Goal: Task Accomplishment & Management: Complete application form

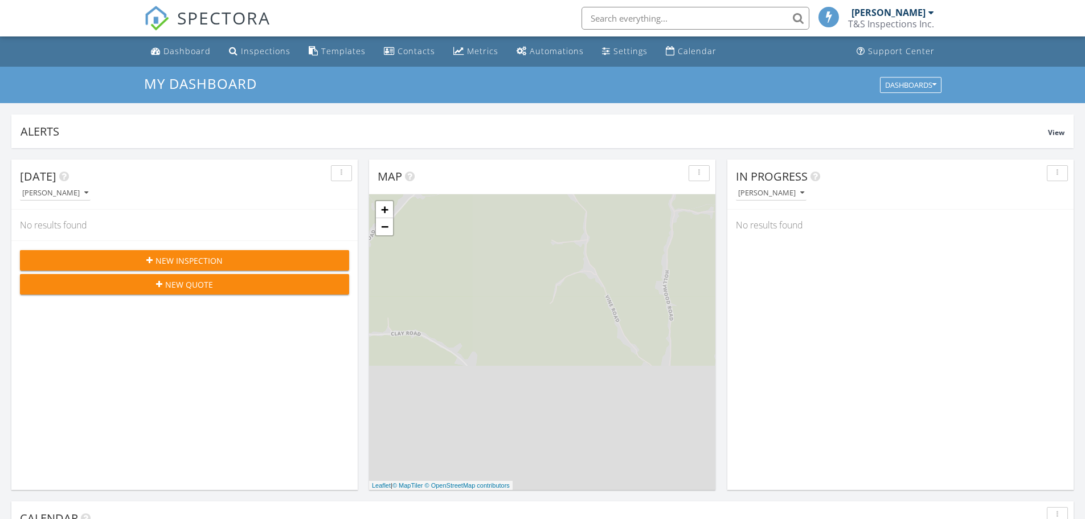
scroll to position [6, 6]
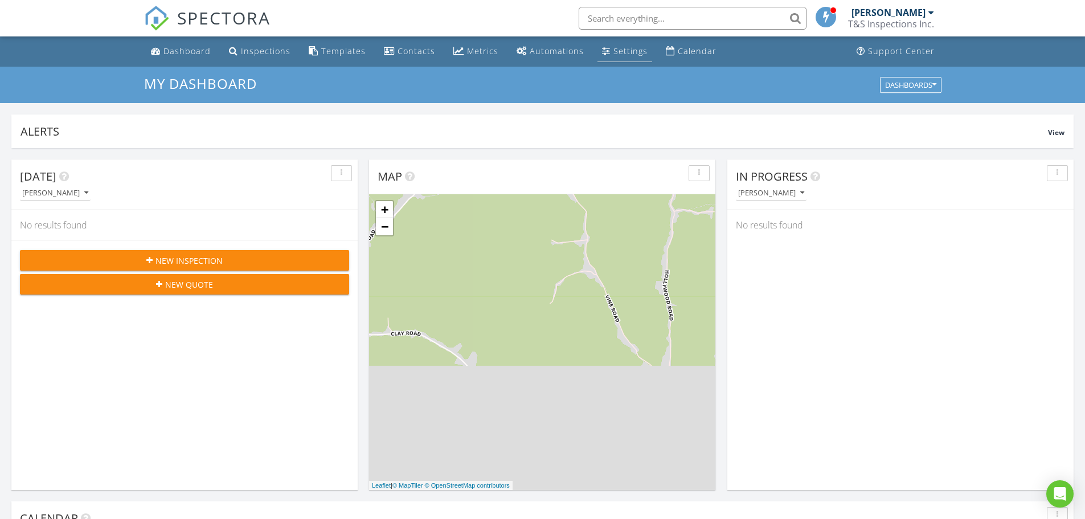
click at [613, 51] on div "Settings" at bounding box center [630, 51] width 34 height 11
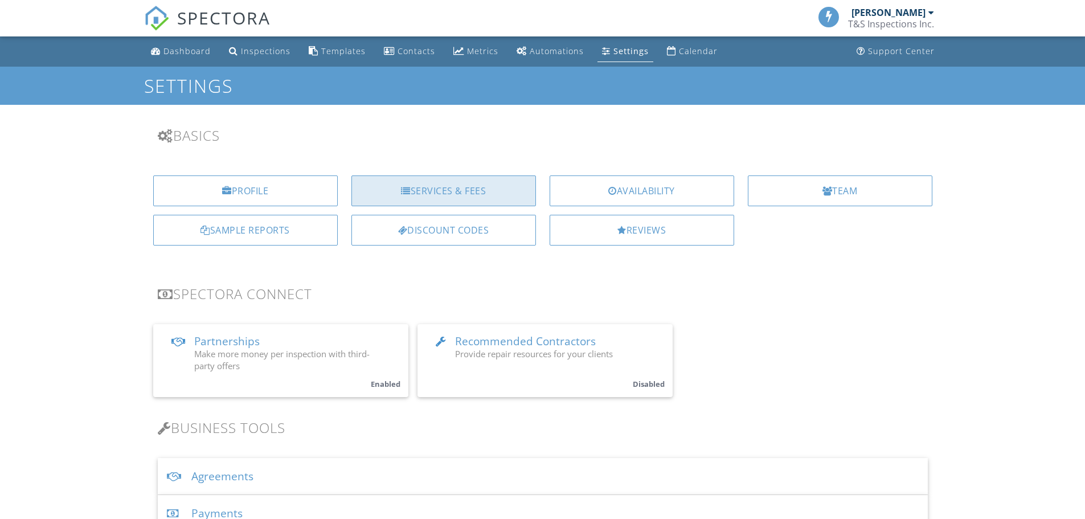
click at [439, 189] on div "Services & Fees" at bounding box center [443, 190] width 185 height 31
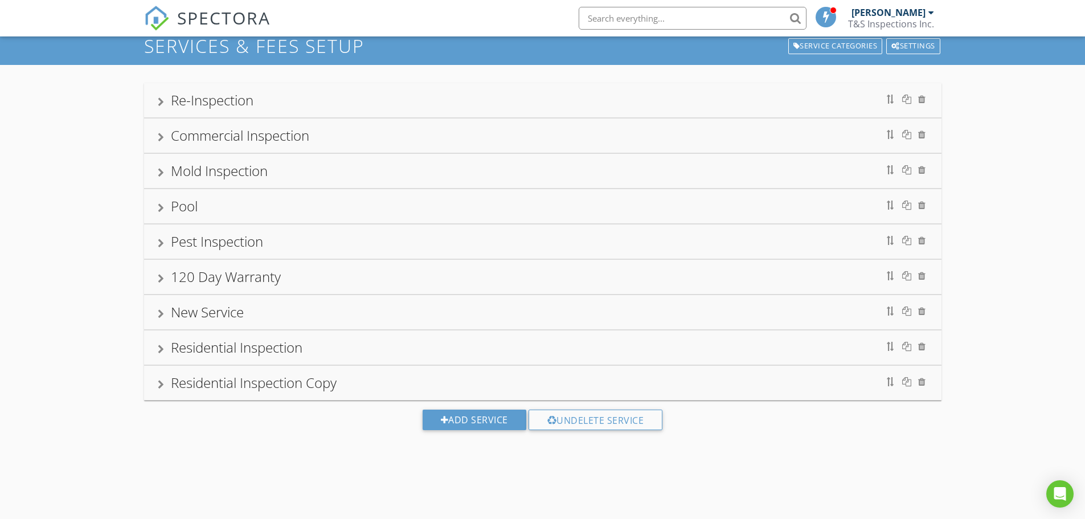
scroll to position [67, 0]
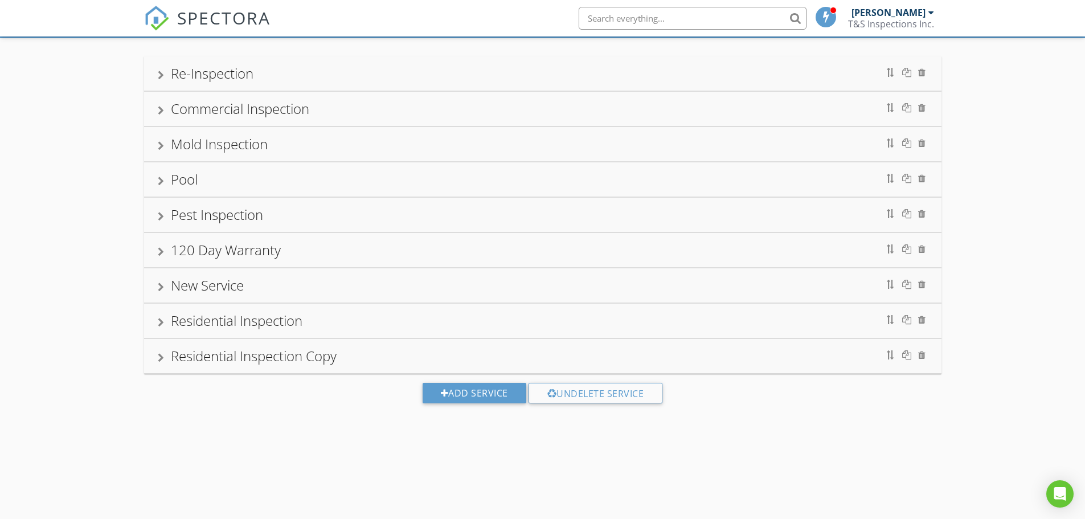
click at [163, 320] on div at bounding box center [161, 322] width 6 height 9
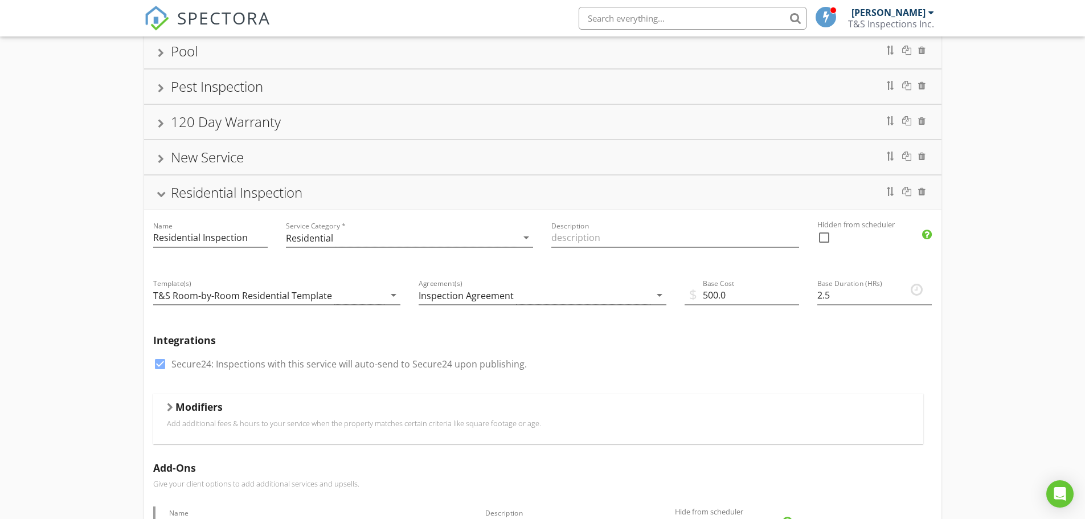
scroll to position [294, 0]
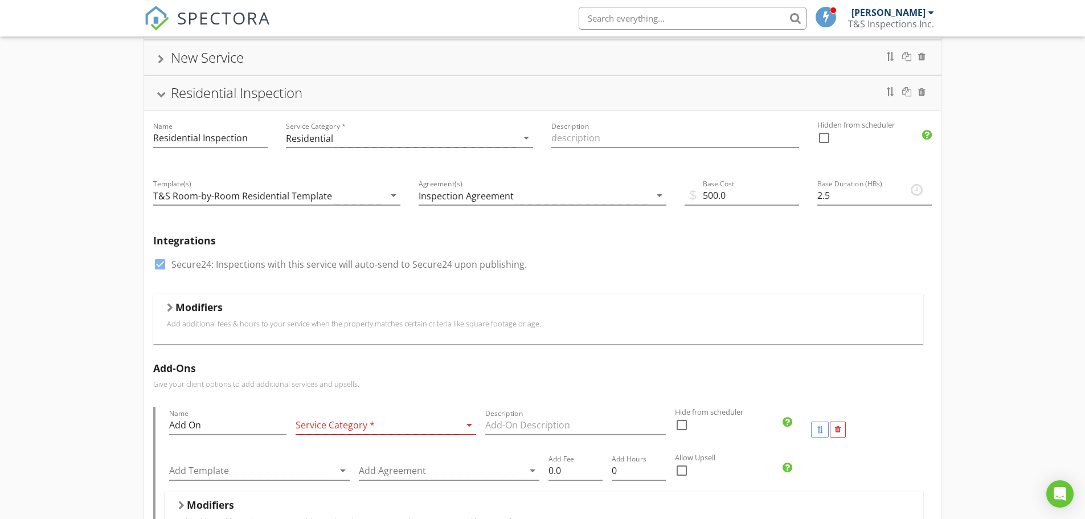
click at [170, 306] on div at bounding box center [170, 307] width 6 height 9
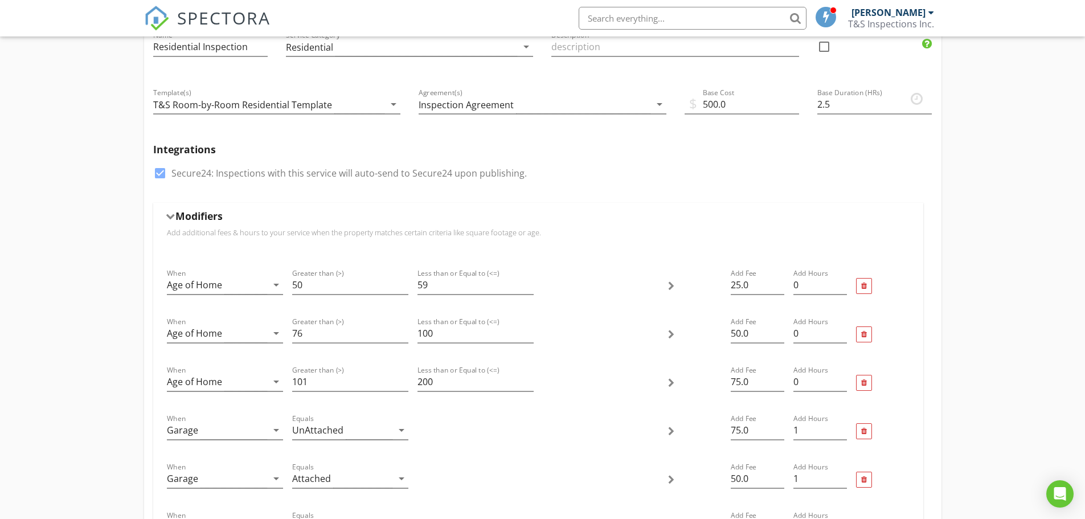
scroll to position [408, 0]
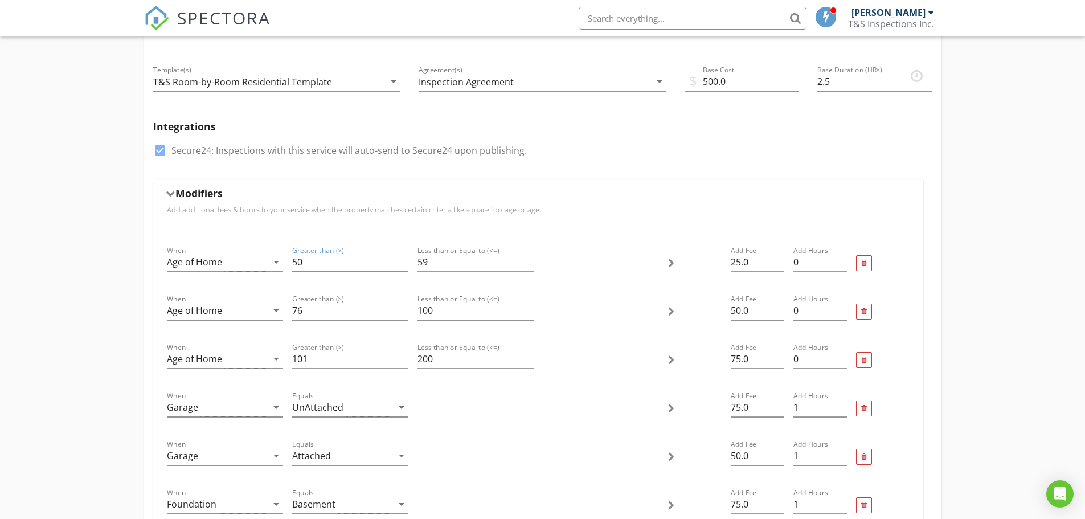
drag, startPoint x: 313, startPoint y: 262, endPoint x: 291, endPoint y: 260, distance: 21.8
click at [291, 260] on div "Greater than (>) 50" at bounding box center [350, 263] width 125 height 48
type input "40"
click at [306, 310] on input "76" at bounding box center [350, 310] width 116 height 19
type input "7"
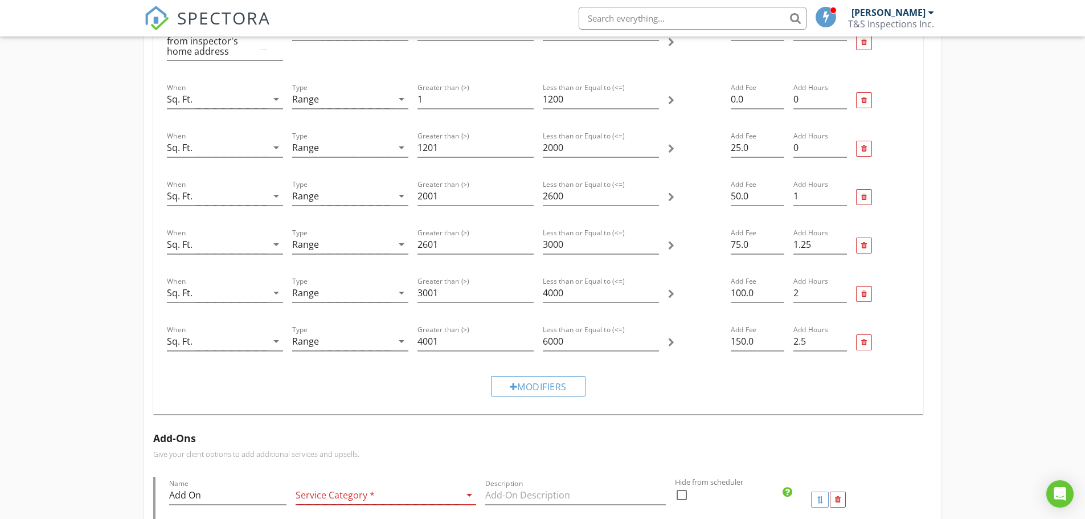
scroll to position [1092, 0]
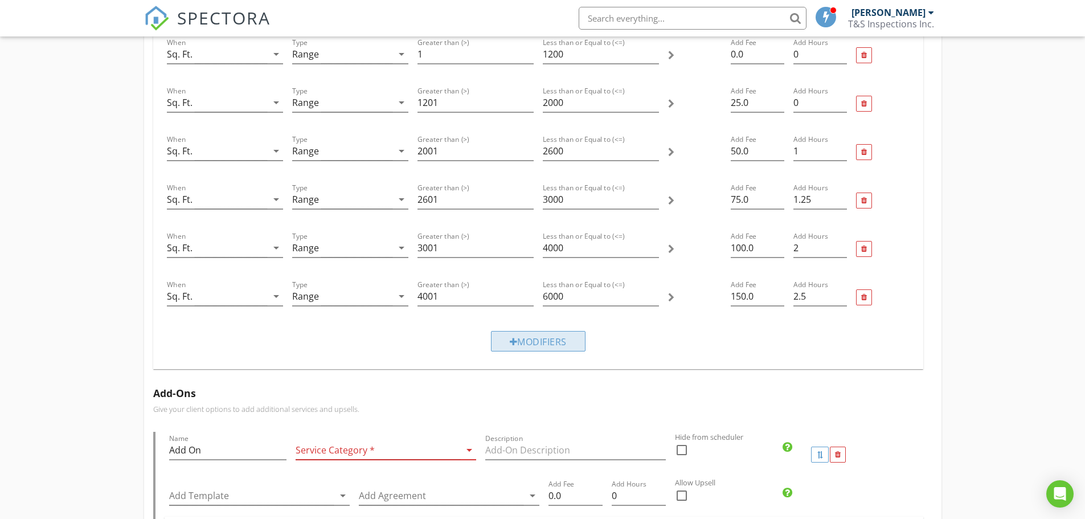
type input "59"
click at [544, 341] on div "Modifiers" at bounding box center [538, 341] width 95 height 21
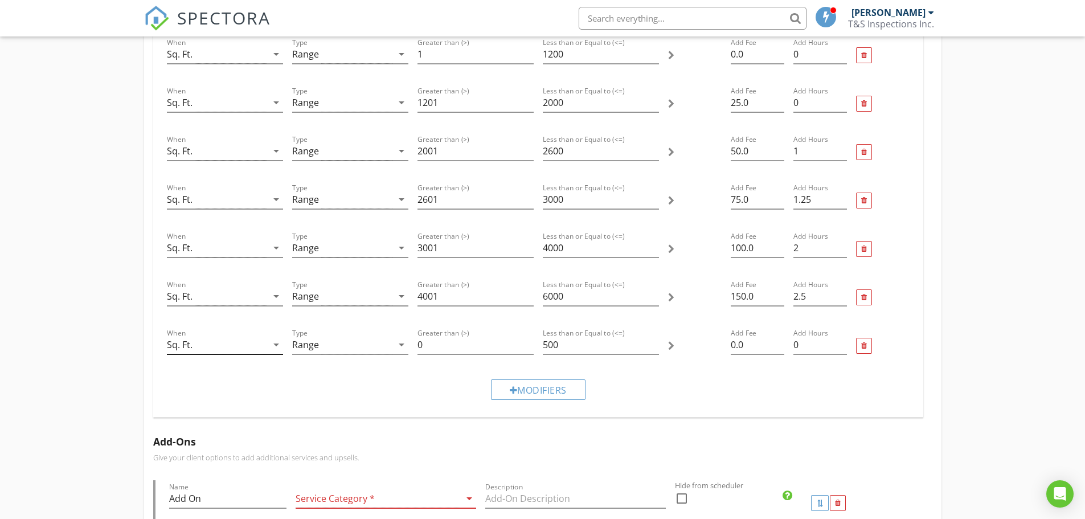
click at [273, 343] on icon "arrow_drop_down" at bounding box center [276, 345] width 14 height 14
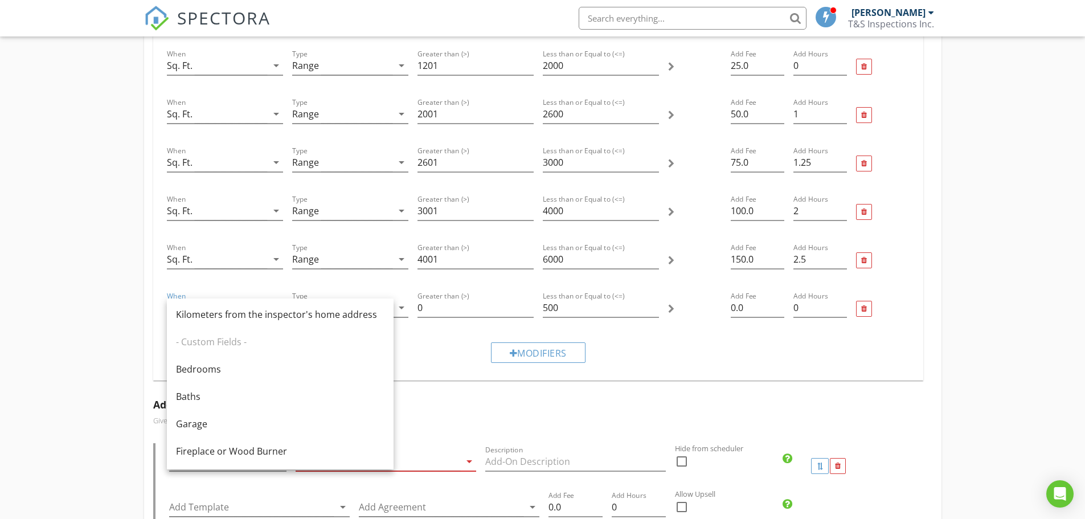
scroll to position [1149, 0]
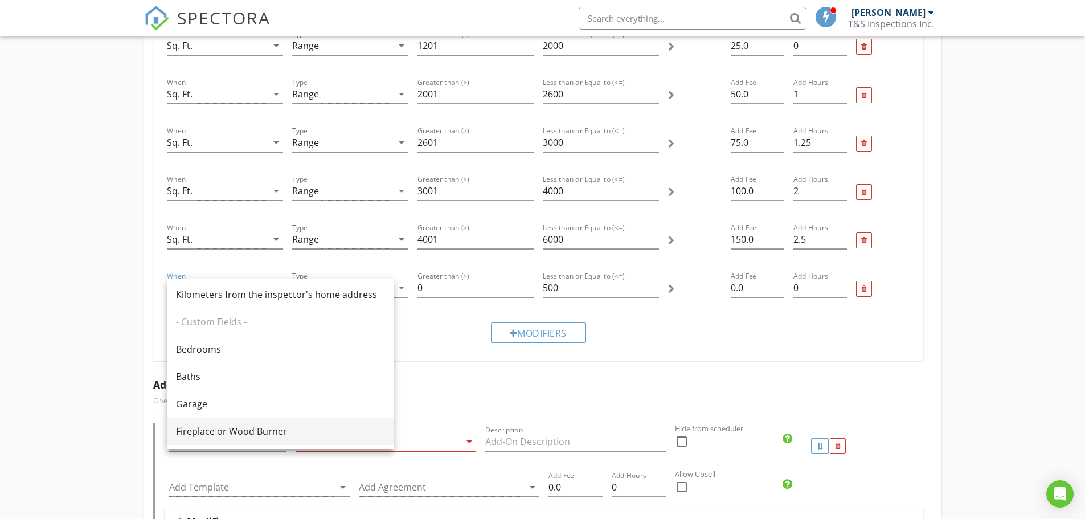
click at [252, 431] on div "Fireplace or Wood Burner" at bounding box center [280, 431] width 208 height 14
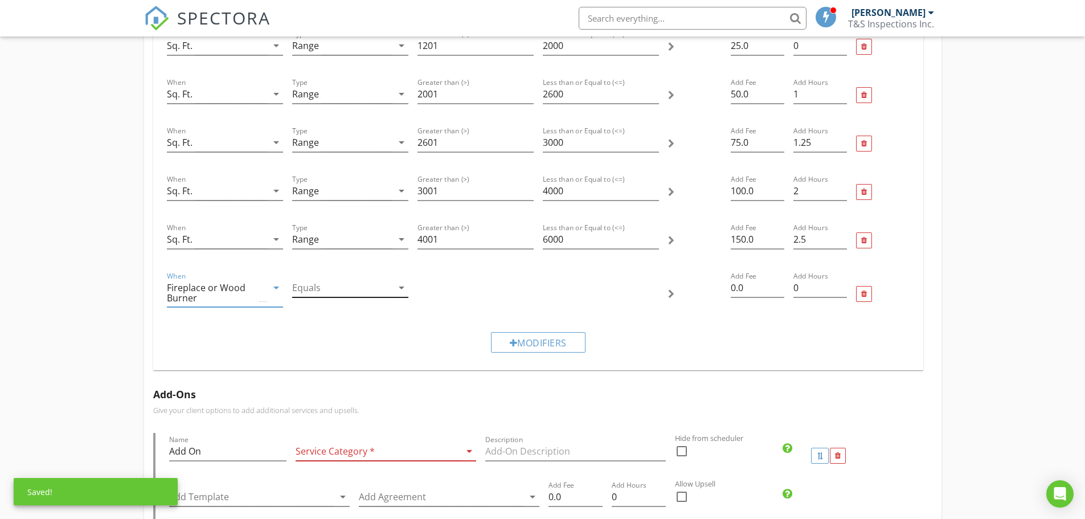
click at [401, 288] on icon "arrow_drop_down" at bounding box center [402, 288] width 14 height 14
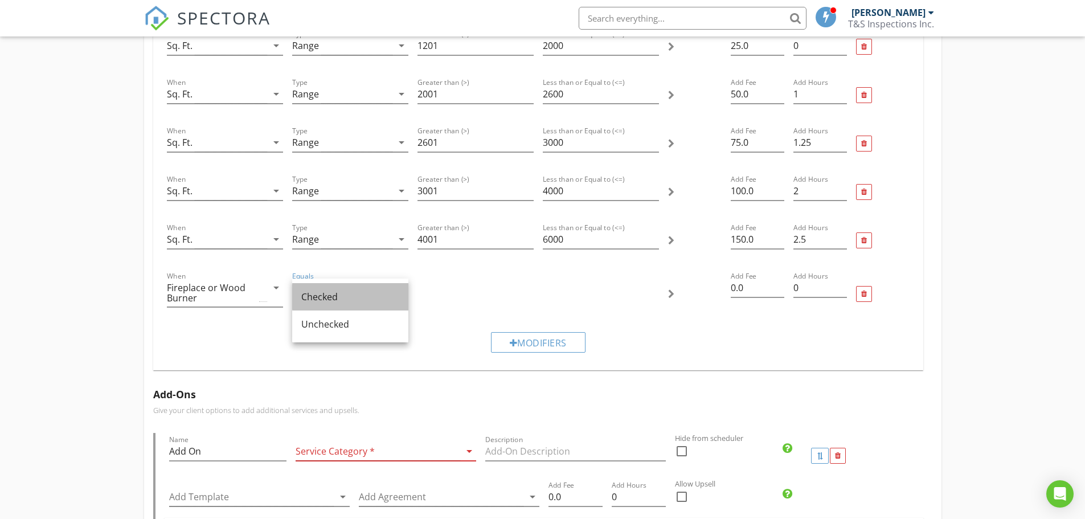
click at [324, 295] on div "Checked" at bounding box center [350, 297] width 98 height 14
drag, startPoint x: 740, startPoint y: 288, endPoint x: 698, endPoint y: 288, distance: 42.7
click at [698, 288] on div "When Fireplace or Wood Burner arrow_drop_down Equals Checked arrow_drop_down Ad…" at bounding box center [538, 294] width 752 height 58
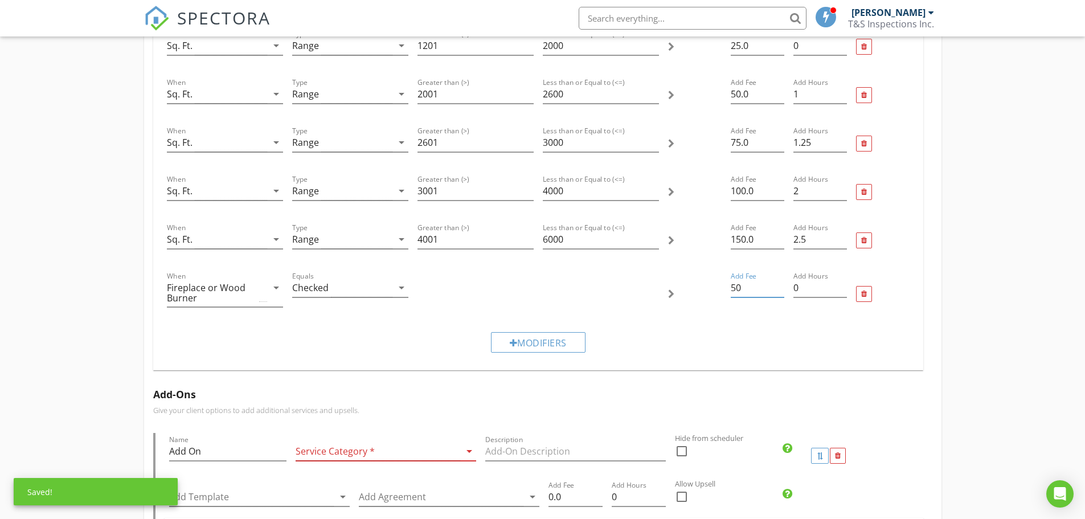
type input "50"
type input ".5"
click at [999, 229] on div "Re-Inspection Commercial Inspection Mold Inspection Pool Pest Inspection 120 Da…" at bounding box center [542, 126] width 1085 height 2340
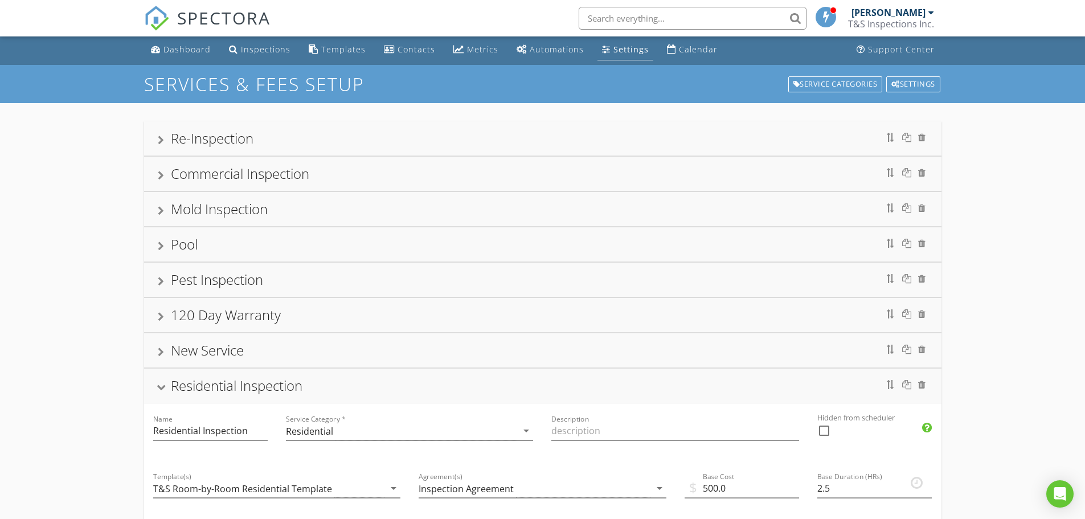
scroll to position [0, 0]
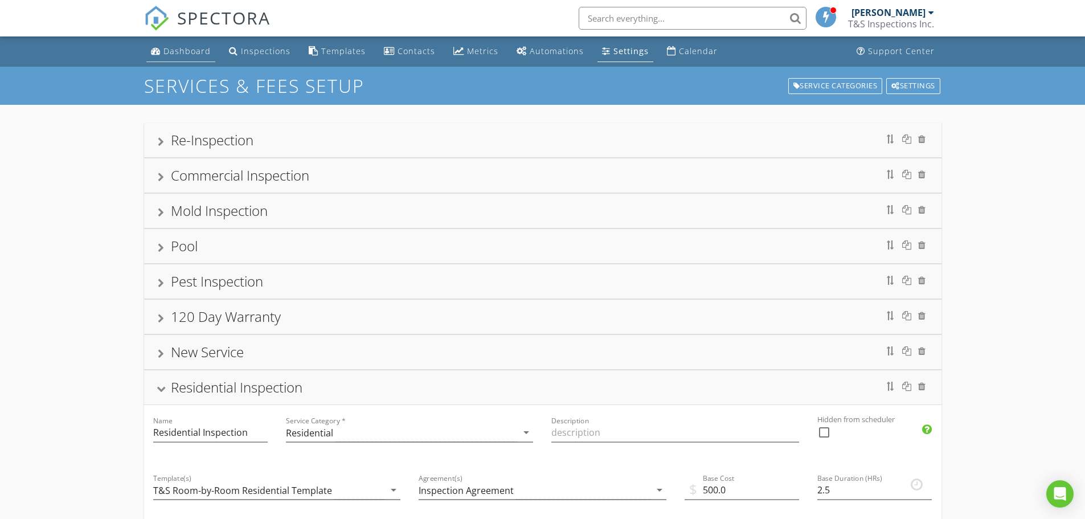
click at [186, 49] on div "Dashboard" at bounding box center [186, 51] width 47 height 11
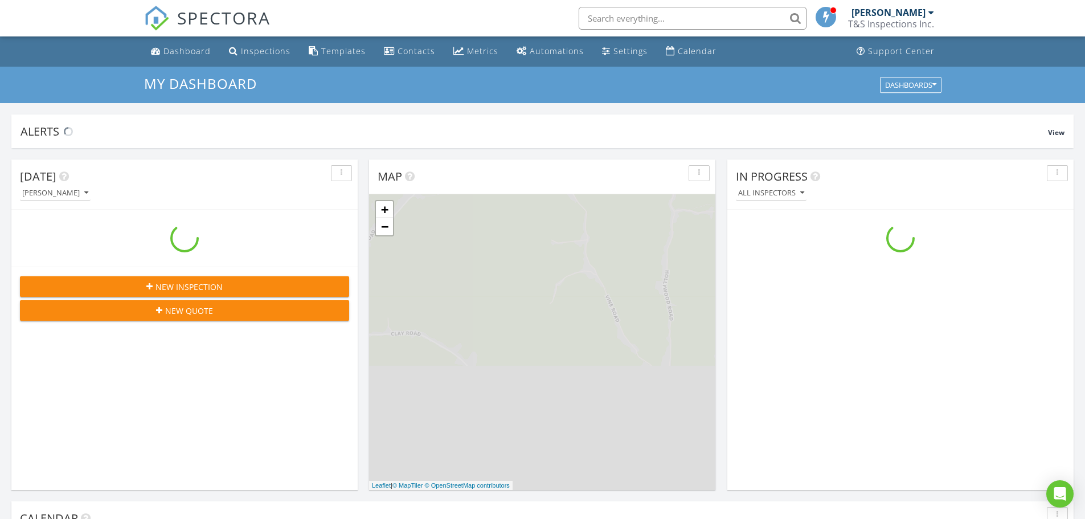
scroll to position [1054, 1103]
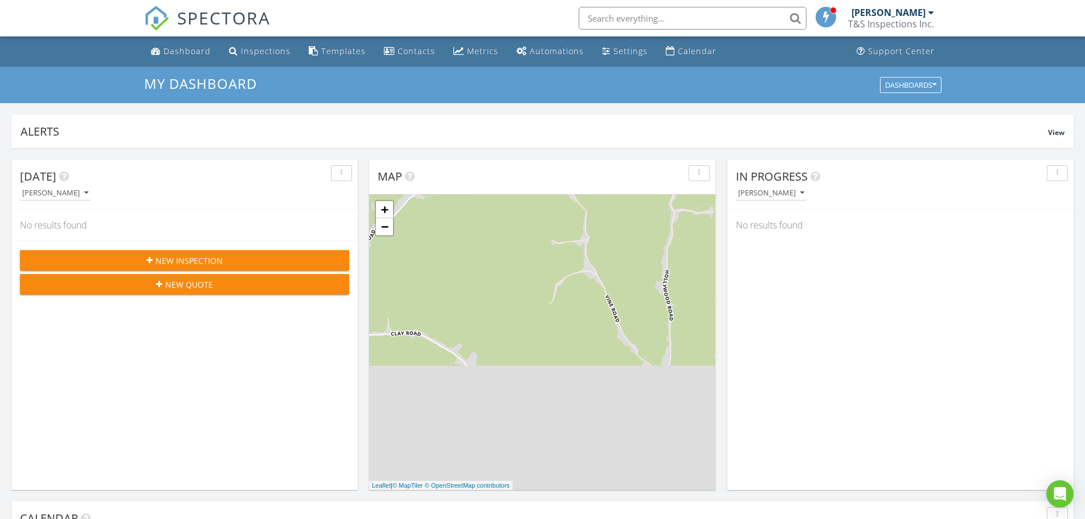
click at [187, 282] on span "New Quote" at bounding box center [189, 285] width 48 height 12
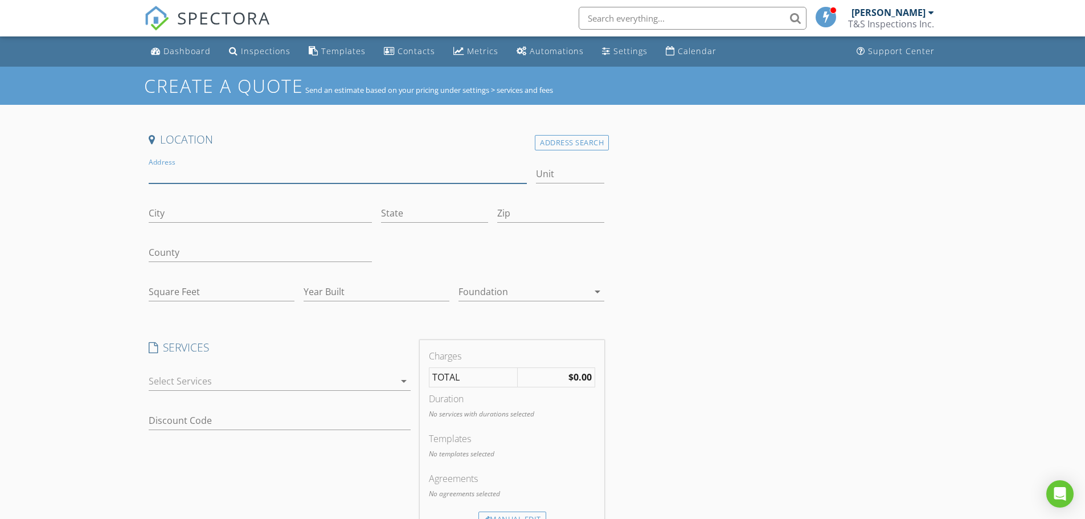
click at [200, 172] on input "Address" at bounding box center [338, 174] width 379 height 19
type input "[STREET_ADDRESS]"
click at [173, 210] on input "City" at bounding box center [260, 213] width 223 height 19
type input "[PERSON_NAME]"
click at [409, 211] on input "State" at bounding box center [434, 213] width 107 height 19
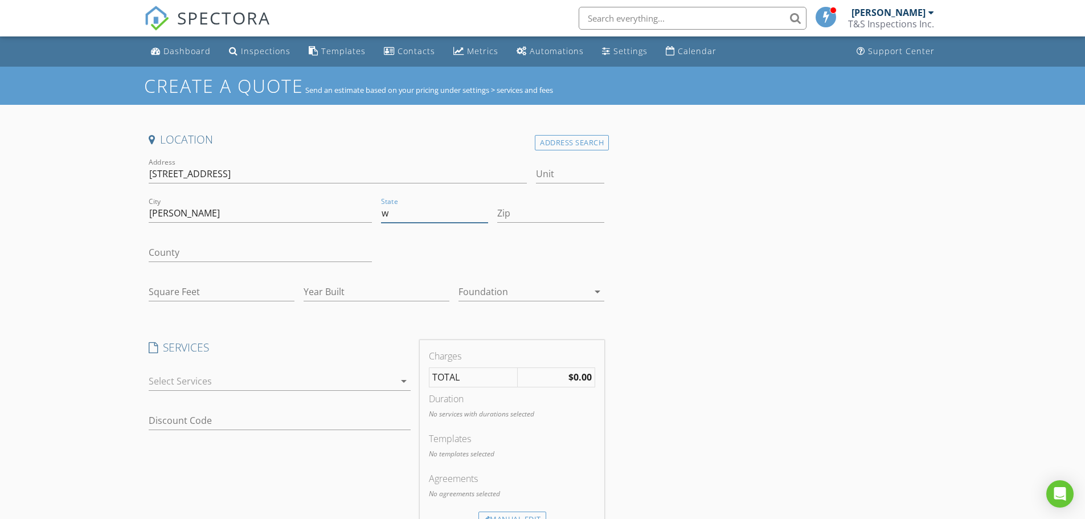
type input "WV"
type input "25266"
type input "WV"
type input "[PERSON_NAME]"
type input "[EMAIL_ADDRESS][DOMAIN_NAME]"
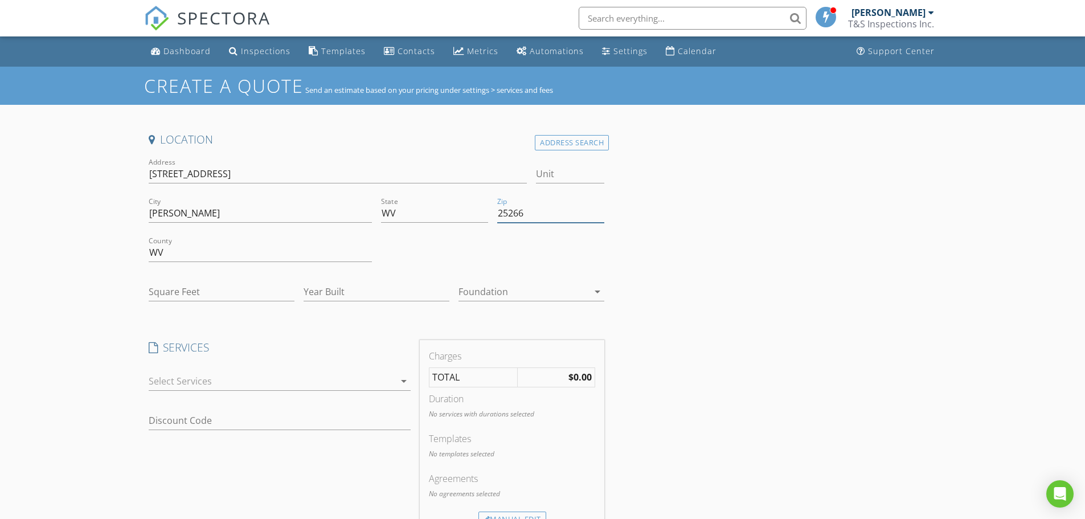
drag, startPoint x: 542, startPoint y: 212, endPoint x: 486, endPoint y: 212, distance: 55.3
click at [488, 212] on div "Address [STREET_ADDRESS][US_STATE] WV Square Feet Year Built Foundation arrow_d…" at bounding box center [376, 233] width 465 height 157
type input "1344"
type input "1987"
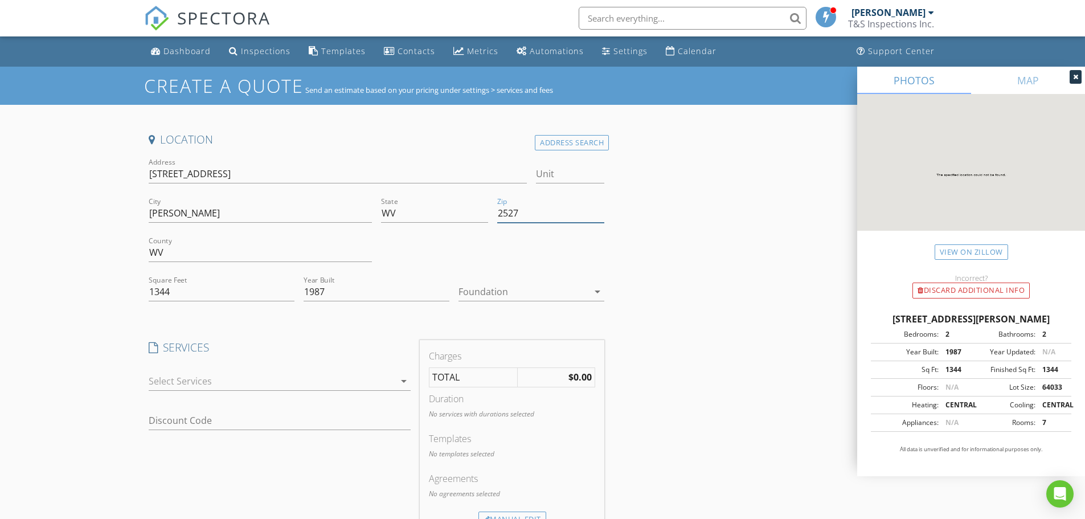
type input "25276"
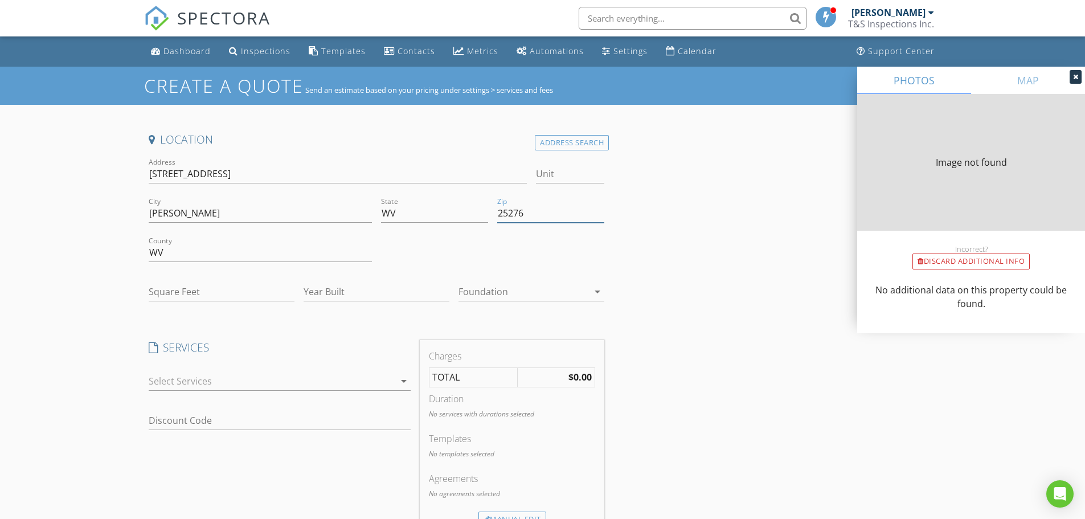
type input "1344"
type input "1987"
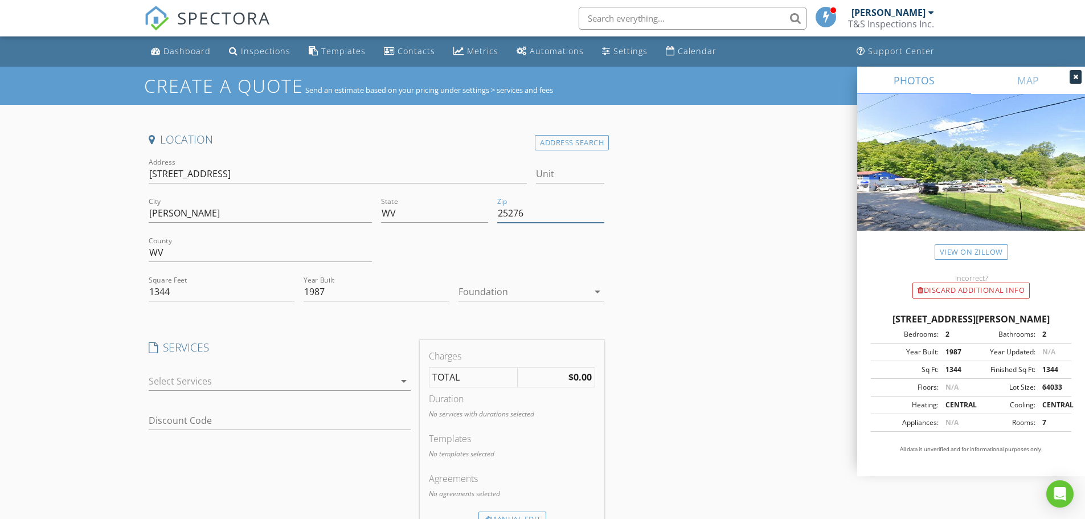
type input "25276"
drag, startPoint x: 166, startPoint y: 249, endPoint x: 88, endPoint y: 248, distance: 78.0
click at [91, 248] on div "Create a Quote Send an estimate based on your pricing under settings > services…" at bounding box center [542, 477] width 1085 height 821
type input "[PERSON_NAME]"
click at [599, 291] on icon "arrow_drop_down" at bounding box center [598, 292] width 14 height 14
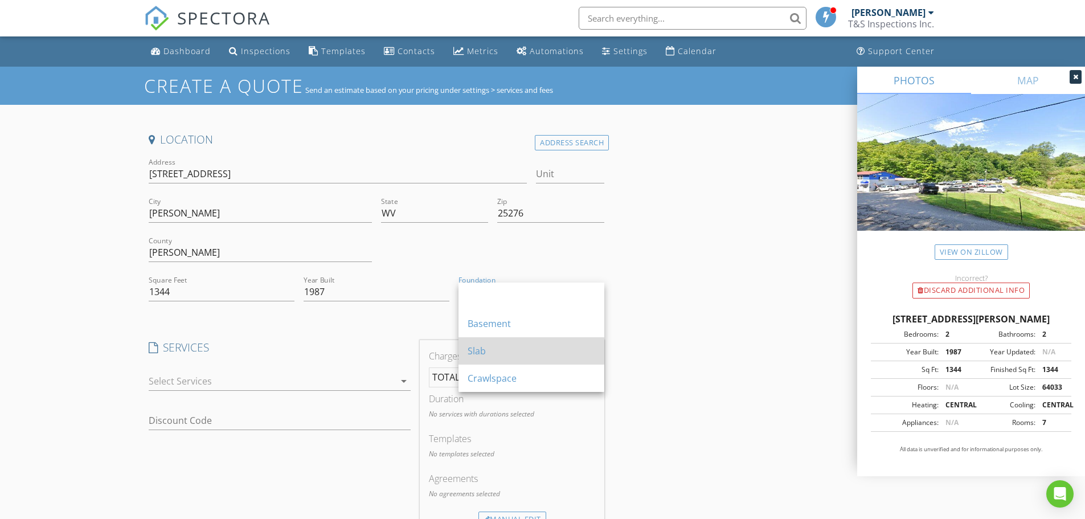
click at [489, 350] on div "Slab" at bounding box center [532, 351] width 128 height 14
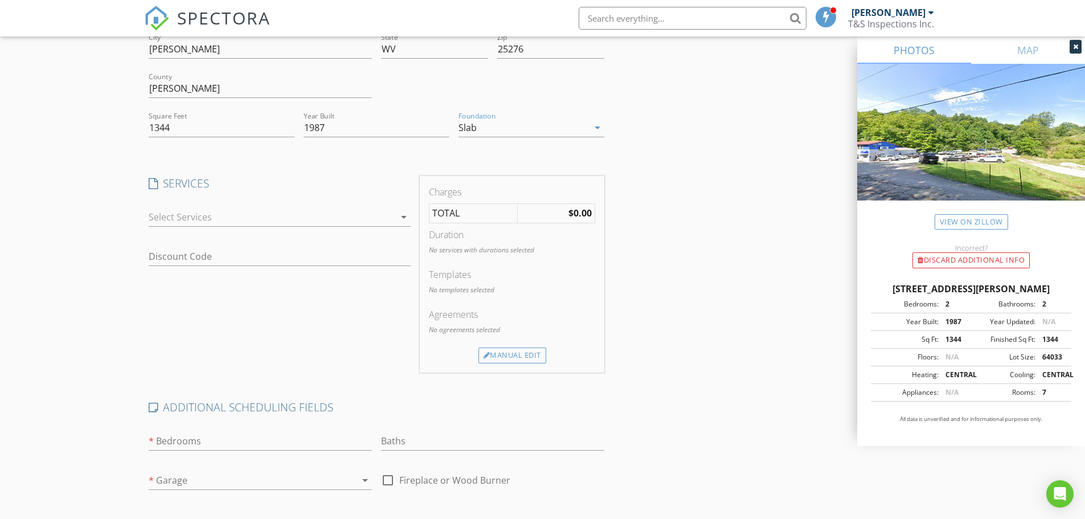
scroll to position [171, 0]
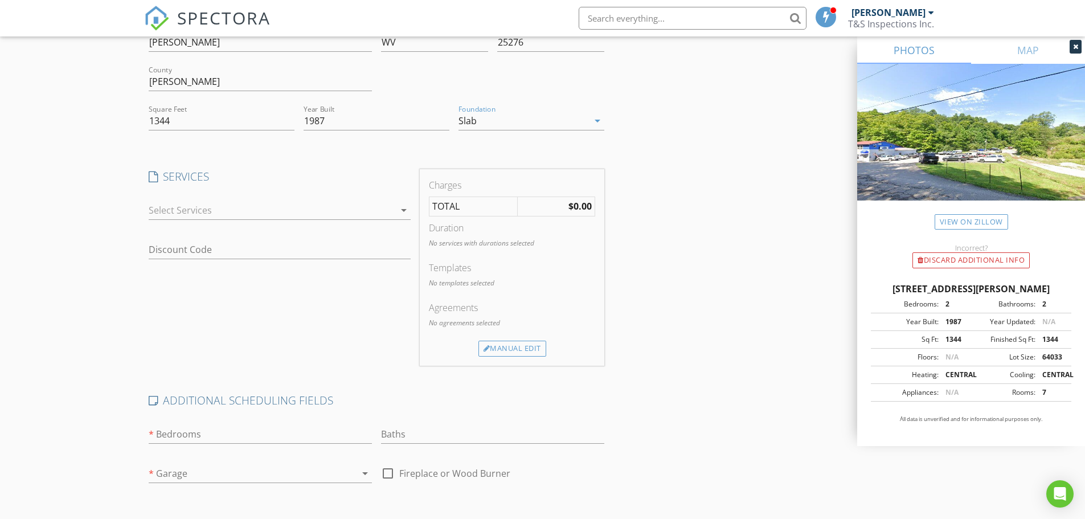
click at [402, 208] on icon "arrow_drop_down" at bounding box center [404, 210] width 14 height 14
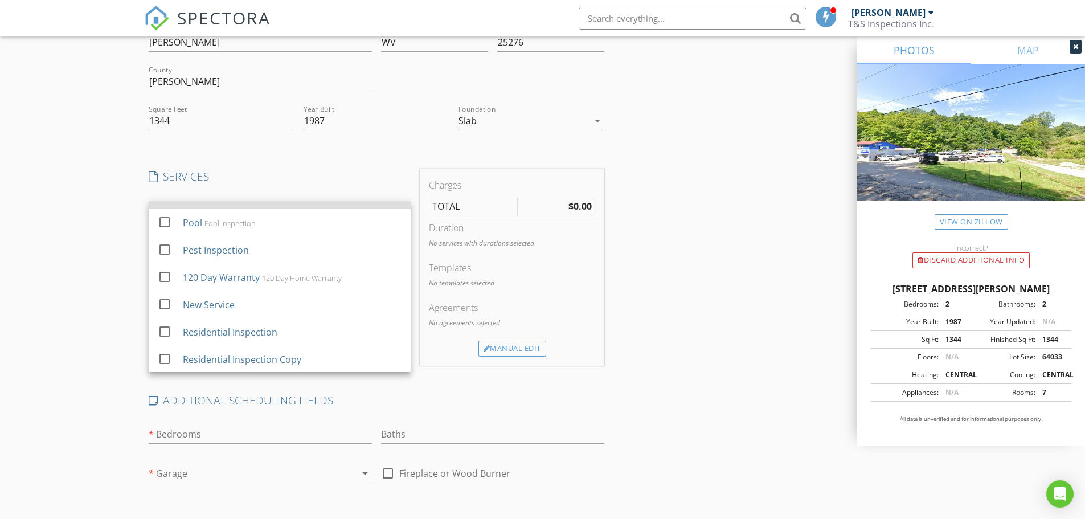
scroll to position [75, 0]
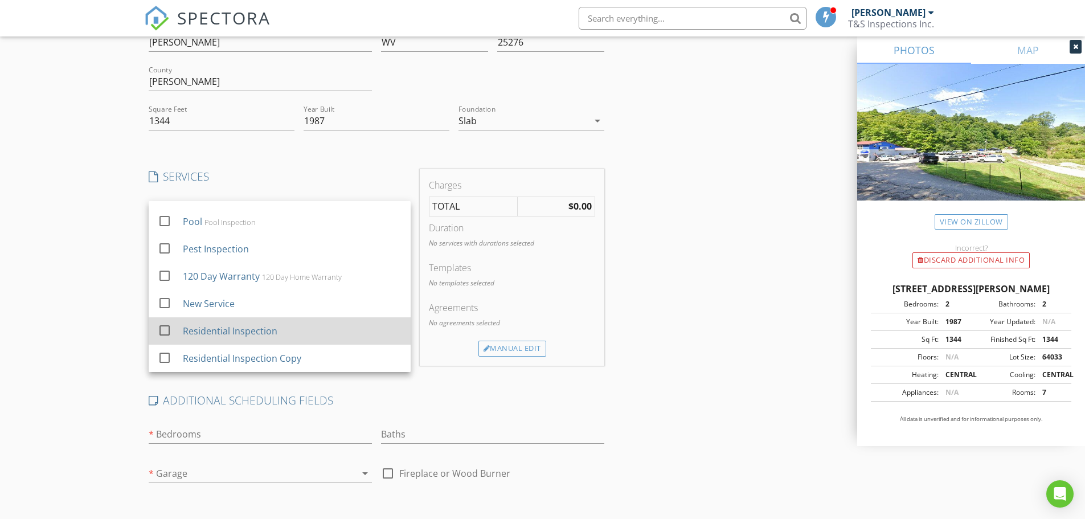
click at [245, 331] on div "Residential Inspection" at bounding box center [229, 331] width 95 height 14
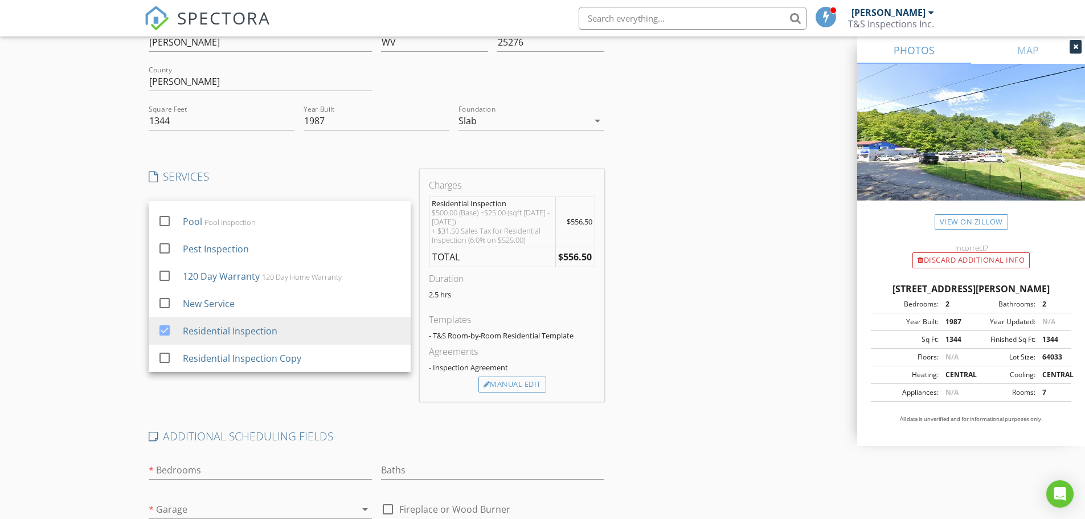
click at [707, 276] on div "Location Address Search Address [STREET_ADDRESS][US_STATE] County Roane Square …" at bounding box center [542, 343] width 797 height 764
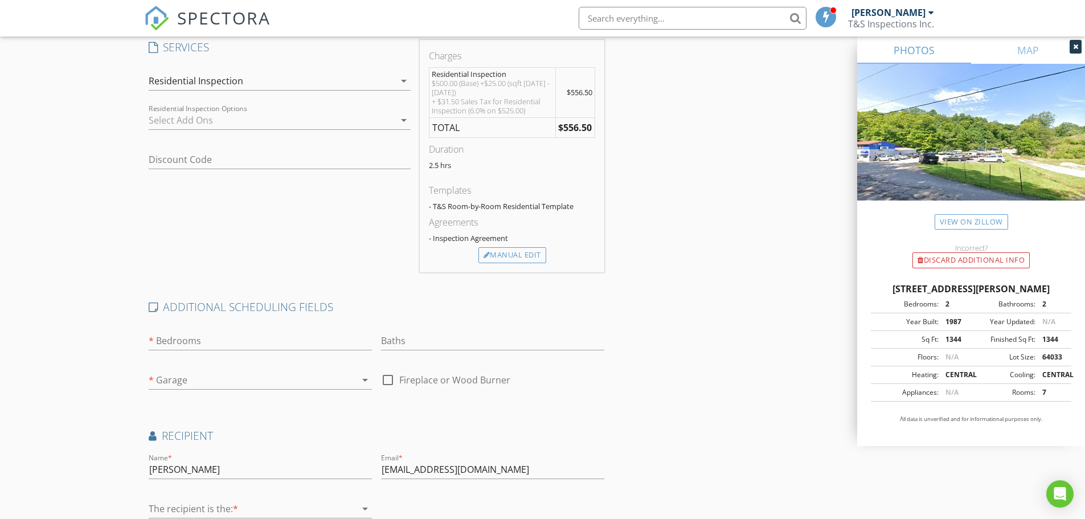
scroll to position [342, 0]
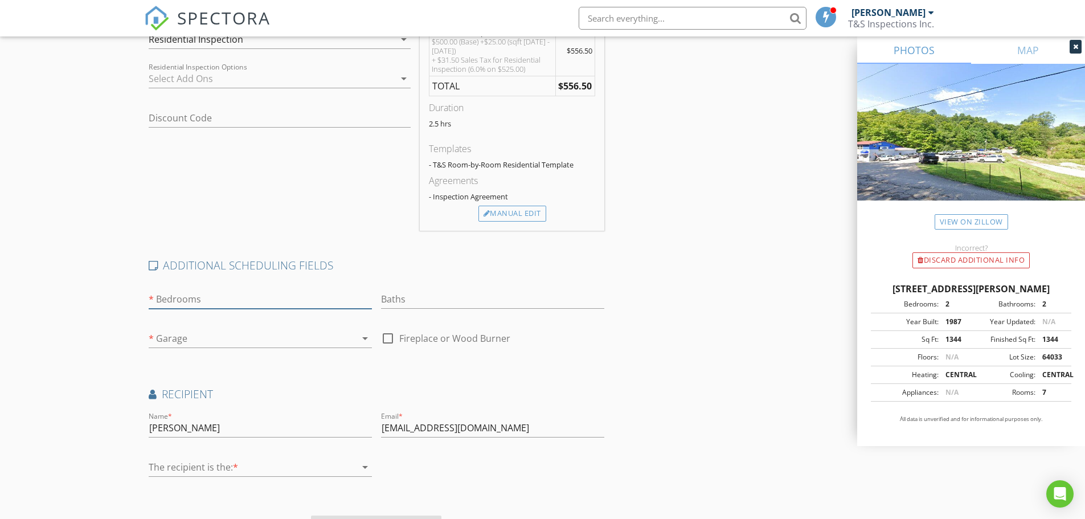
click at [219, 300] on input "text" at bounding box center [260, 299] width 223 height 19
type input "2"
click at [437, 290] on input "number" at bounding box center [492, 299] width 223 height 19
type input "2"
click at [226, 338] on div at bounding box center [244, 338] width 191 height 18
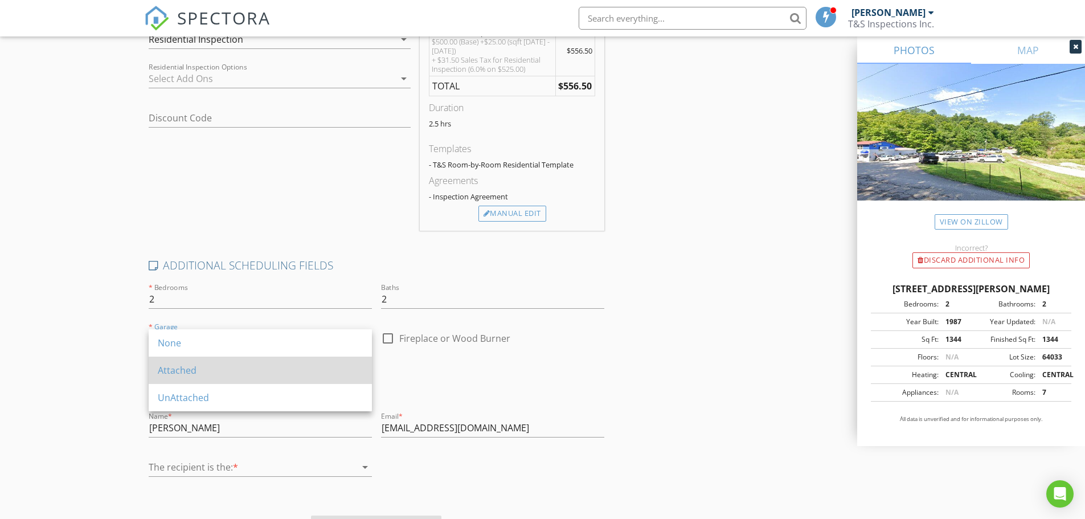
click at [186, 369] on div "Attached" at bounding box center [260, 370] width 205 height 14
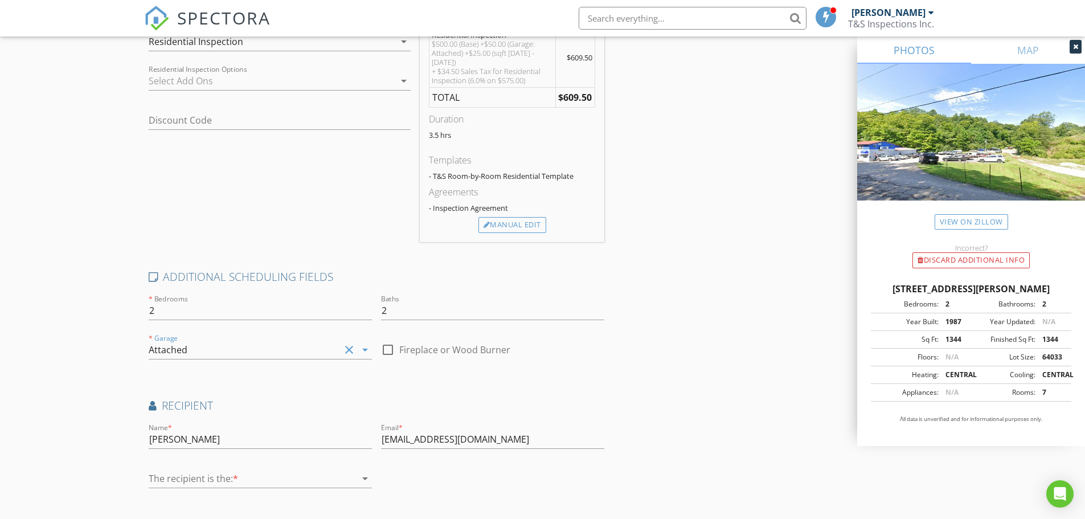
scroll to position [348, 0]
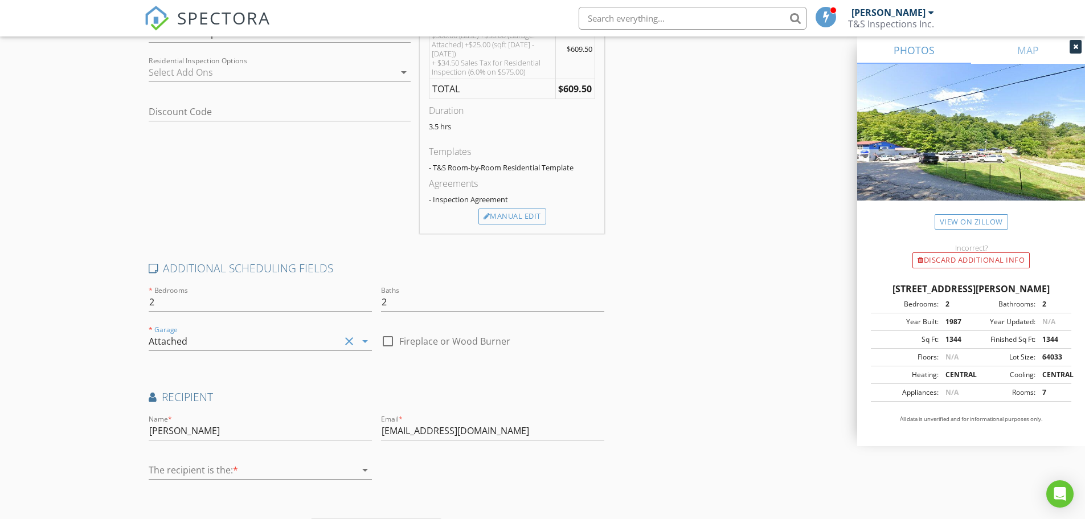
click at [387, 332] on div at bounding box center [387, 341] width 19 height 19
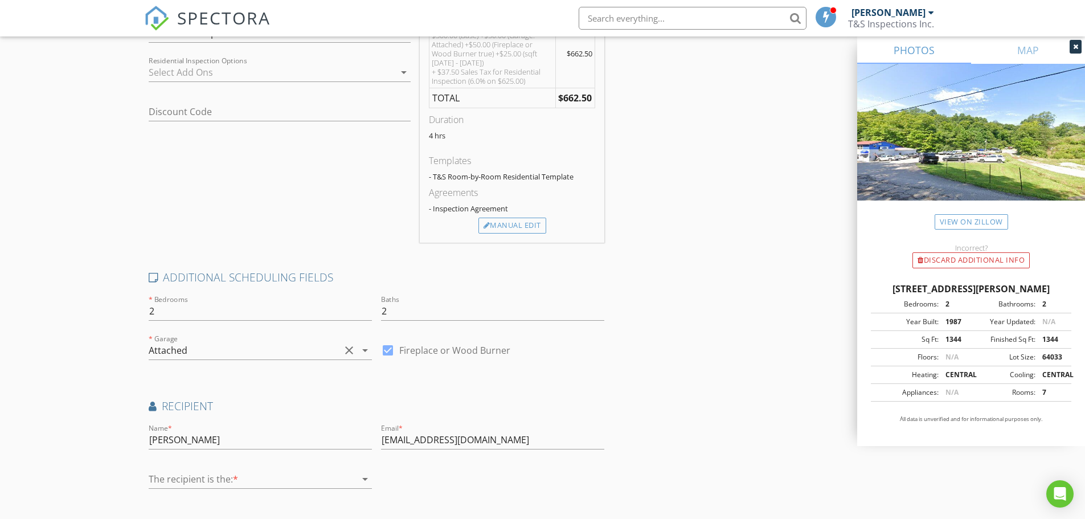
click at [387, 352] on div at bounding box center [387, 350] width 19 height 19
checkbox input "false"
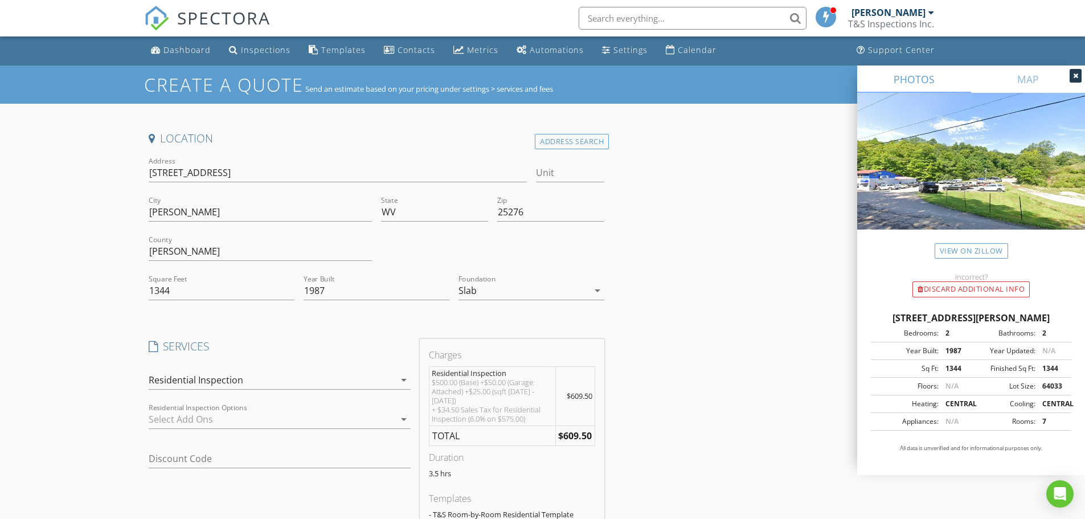
scroll to position [0, 0]
